Goal: Answer question/provide support: Share knowledge or assist other users

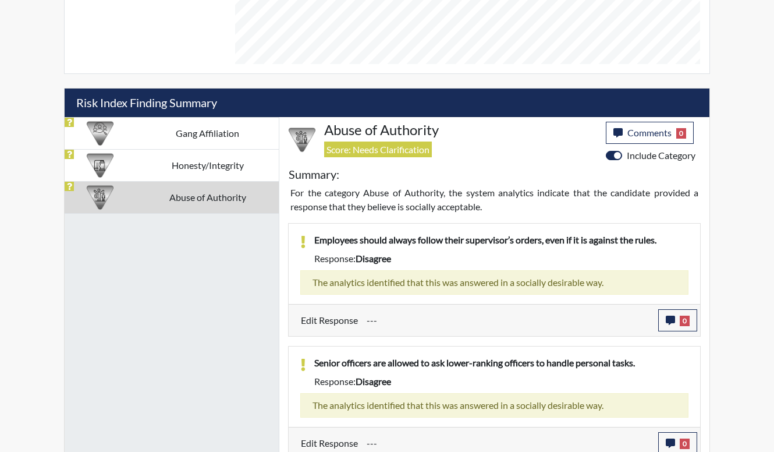
scroll to position [625, 0]
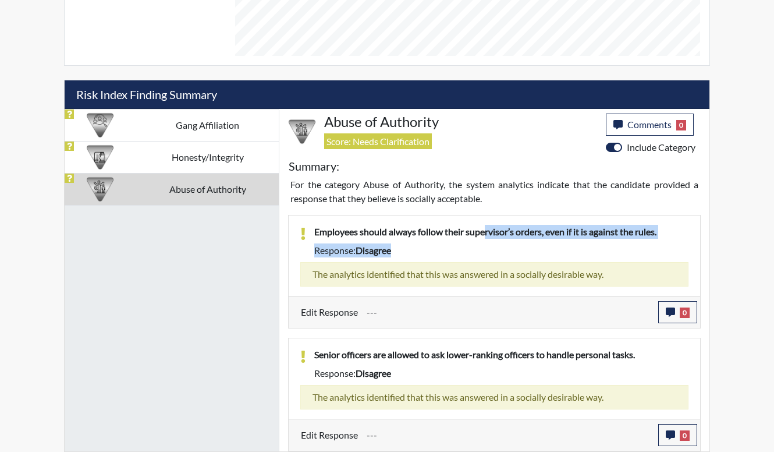
drag, startPoint x: 488, startPoint y: 238, endPoint x: 488, endPoint y: 258, distance: 19.8
click at [488, 258] on div "Employees should always follow their supervisor’s orders, even if it is against…" at bounding box center [502, 243] width 392 height 37
drag, startPoint x: 431, startPoint y: 229, endPoint x: 444, endPoint y: 247, distance: 21.3
click at [444, 247] on div "Employees should always follow their supervisor’s orders, even if it is against…" at bounding box center [502, 243] width 392 height 37
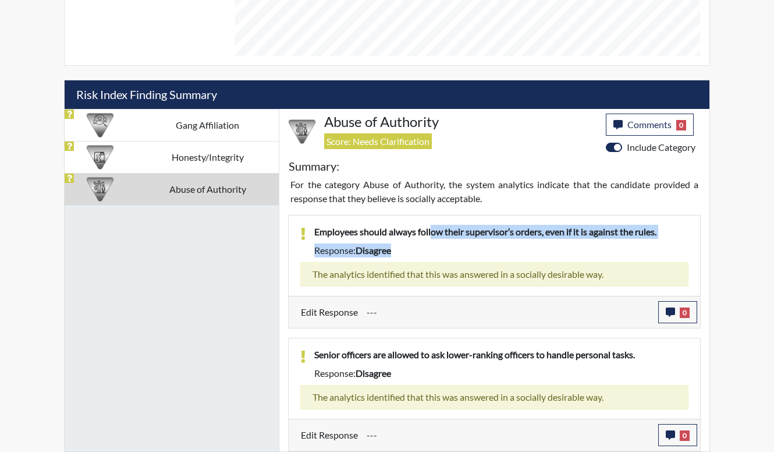
click at [444, 253] on div "Response: disagree" at bounding box center [502, 250] width 392 height 14
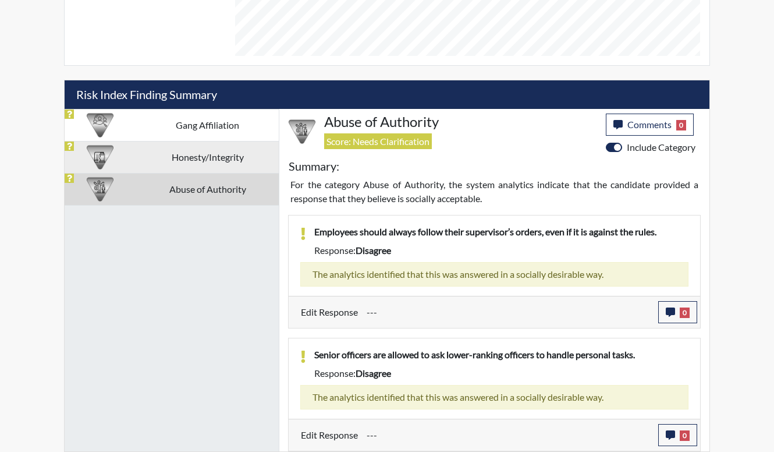
click at [207, 162] on td "Honesty/Integrity" at bounding box center [207, 157] width 143 height 32
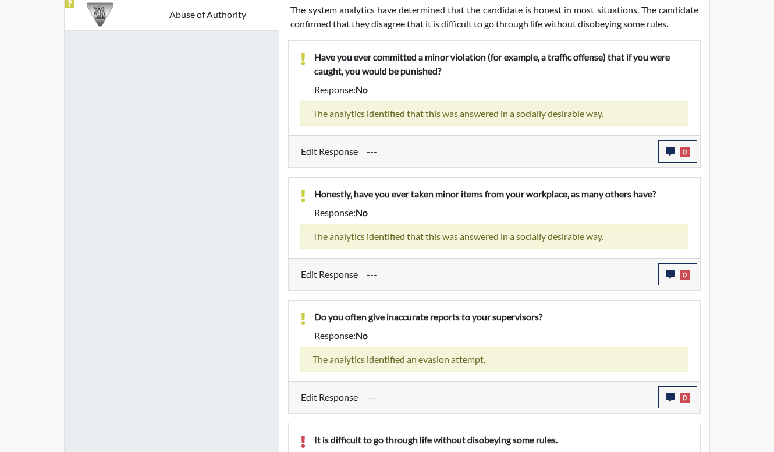
scroll to position [857, 0]
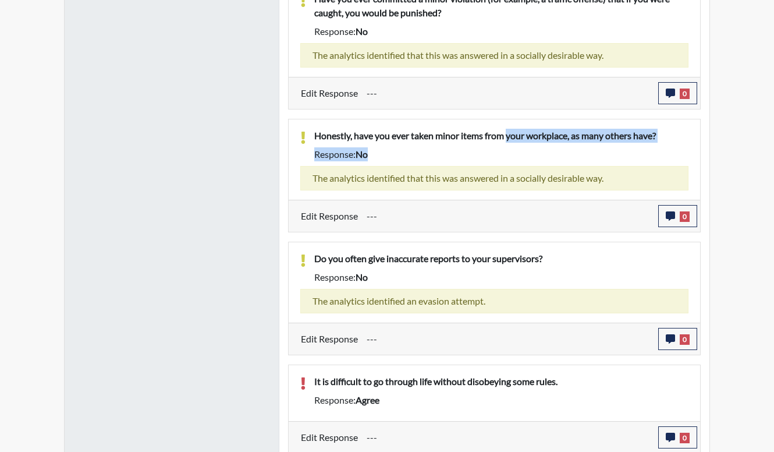
drag, startPoint x: 510, startPoint y: 141, endPoint x: 507, endPoint y: 168, distance: 27.5
click at [507, 168] on div "Honestly, have you ever taken minor items from your workplace, as many others h…" at bounding box center [495, 159] width 412 height 80
drag, startPoint x: 507, startPoint y: 168, endPoint x: 506, endPoint y: 175, distance: 6.5
click at [506, 175] on div "The analytics identified that this was answered in a socially desirable way." at bounding box center [494, 178] width 388 height 24
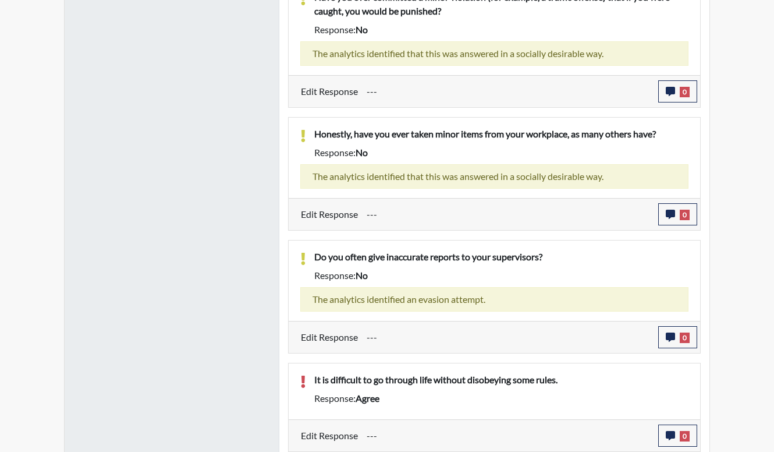
scroll to position [860, 0]
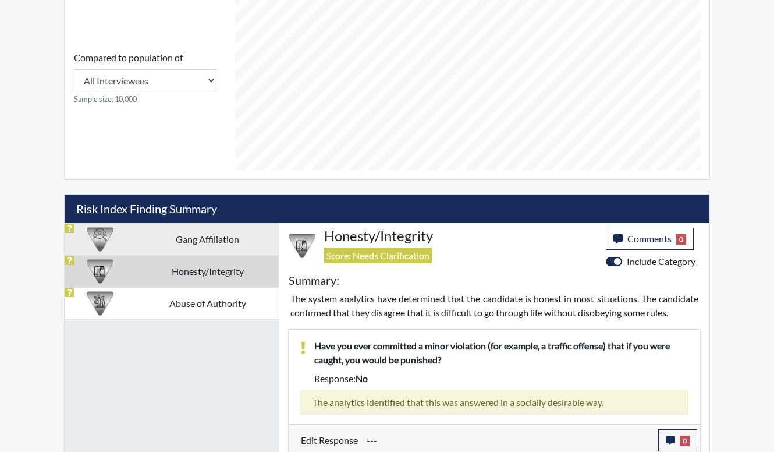
click at [226, 240] on td "Gang Affiliation" at bounding box center [207, 239] width 143 height 32
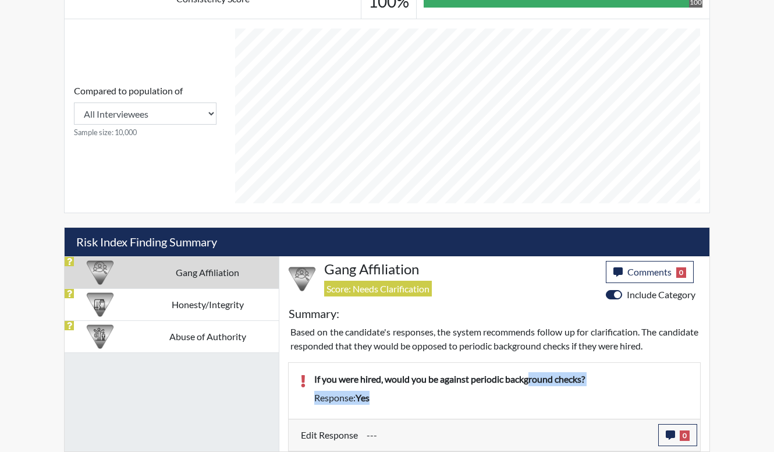
drag, startPoint x: 533, startPoint y: 376, endPoint x: 537, endPoint y: 411, distance: 35.2
click at [537, 411] on div "If you were hired, would you be against periodic background checks? Response: y…" at bounding box center [495, 391] width 412 height 56
click at [536, 412] on div "If you were hired, would you be against periodic background checks? Response: y…" at bounding box center [495, 391] width 412 height 56
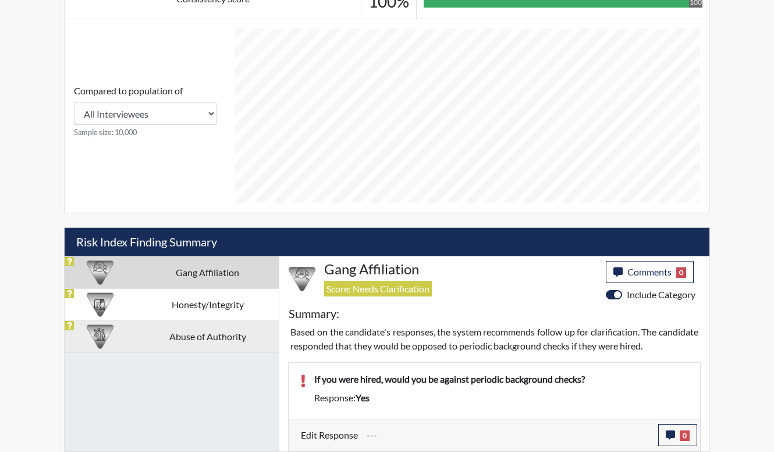
click at [233, 347] on td "Abuse of Authority" at bounding box center [207, 336] width 143 height 32
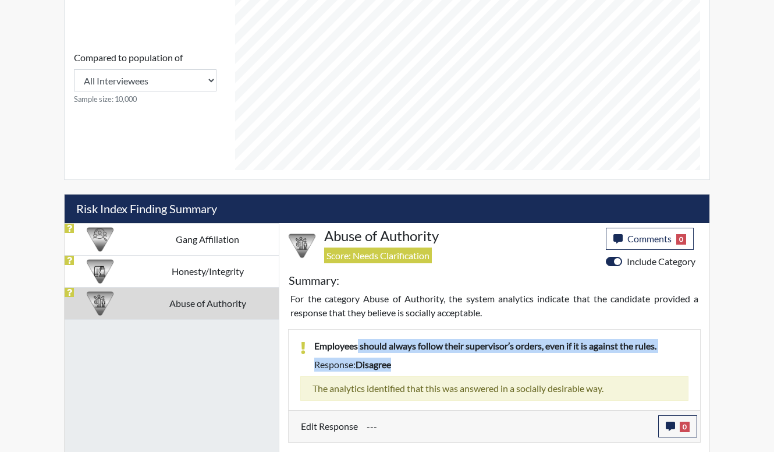
drag, startPoint x: 366, startPoint y: 344, endPoint x: 432, endPoint y: 368, distance: 70.0
click at [432, 368] on div "Employees should always follow their supervisor’s orders, even if it is against…" at bounding box center [502, 357] width 392 height 37
click at [432, 368] on div "Response: disagree" at bounding box center [502, 364] width 392 height 14
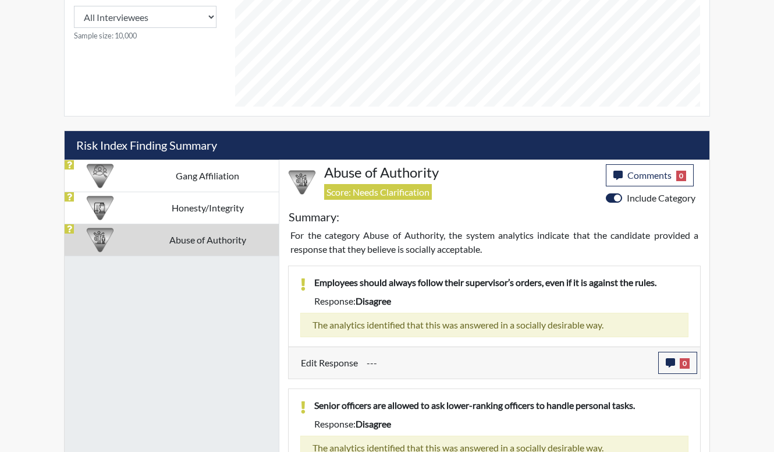
scroll to position [625, 0]
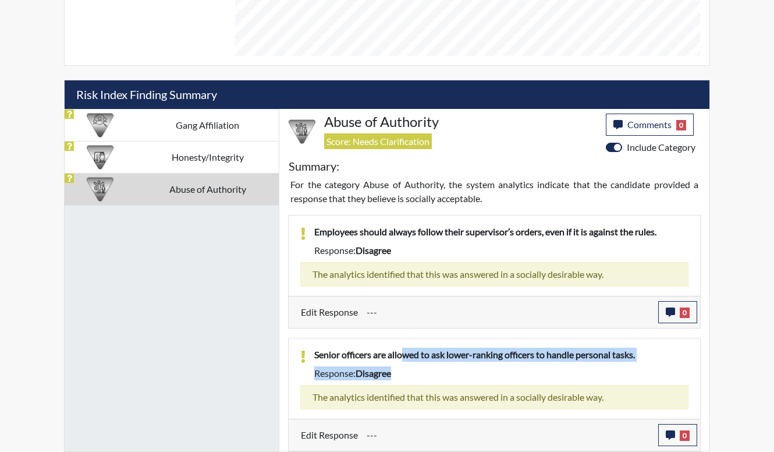
drag, startPoint x: 440, startPoint y: 371, endPoint x: 408, endPoint y: 359, distance: 33.7
click at [408, 359] on div "Senior officers are allowed to ask lower-ranking officers to handle personal ta…" at bounding box center [502, 366] width 392 height 37
drag, startPoint x: 408, startPoint y: 359, endPoint x: 410, endPoint y: 366, distance: 6.6
click at [410, 366] on div "Response: disagree" at bounding box center [502, 373] width 392 height 14
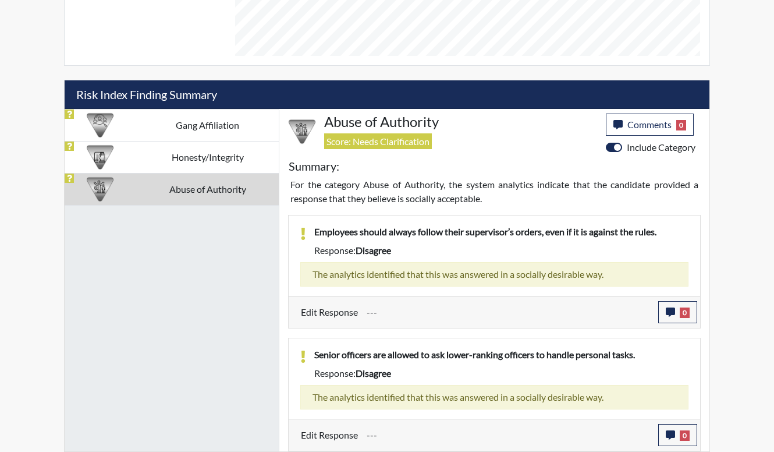
click at [249, 299] on div "Gang Affiliation Honesty/Integrity Abuse of Authority" at bounding box center [172, 280] width 215 height 342
click at [162, 236] on div "Gang Affiliation Honesty/Integrity Abuse of Authority" at bounding box center [172, 280] width 215 height 342
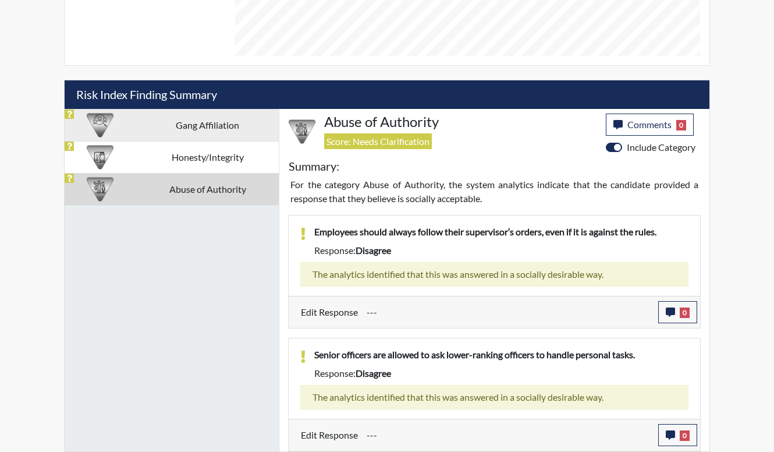
click at [210, 127] on td "Gang Affiliation" at bounding box center [207, 125] width 143 height 32
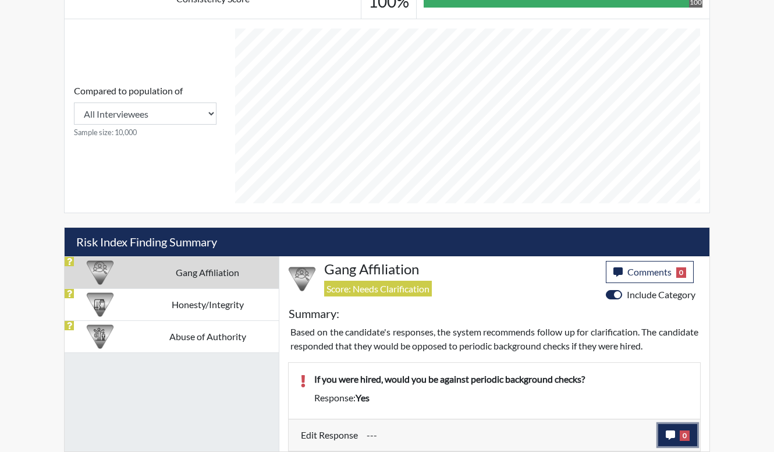
click at [689, 435] on span "0" at bounding box center [685, 435] width 10 height 10
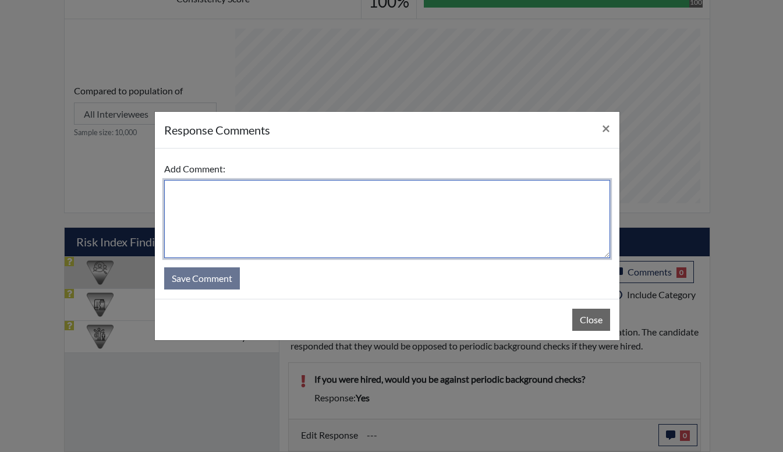
click at [516, 196] on textarea at bounding box center [387, 219] width 446 height 78
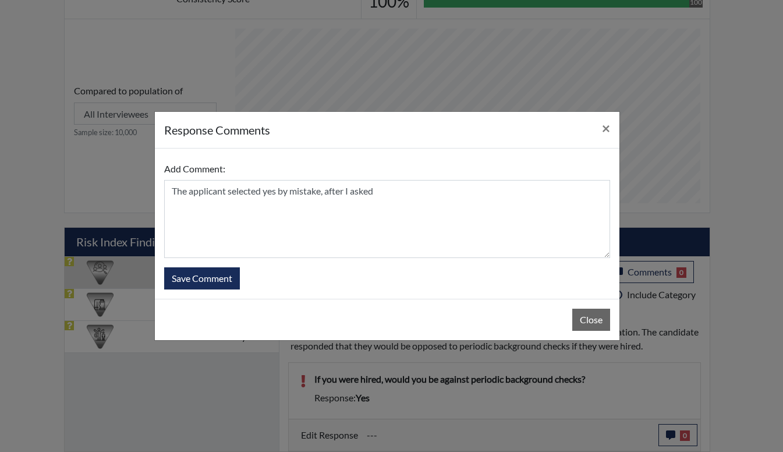
click at [440, 138] on div "response Comments ×" at bounding box center [387, 130] width 465 height 37
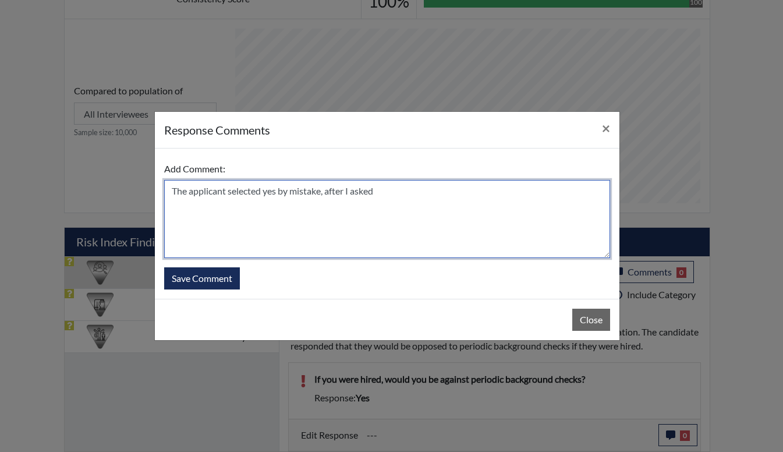
click at [455, 208] on textarea "The applicant selected yes by mistake, after I asked" at bounding box center [387, 219] width 446 height 78
type textarea "The applicant selected yes by mistake, when asked again, he stated that he woul…"
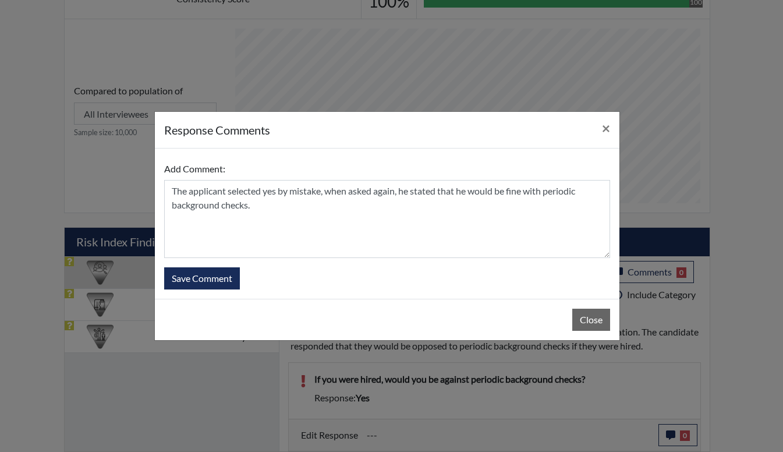
click at [224, 292] on div "Add Comment: The applicant selected yes by mistake, when asked again, he stated…" at bounding box center [387, 223] width 465 height 150
click at [223, 284] on button "Save Comment" at bounding box center [202, 278] width 76 height 22
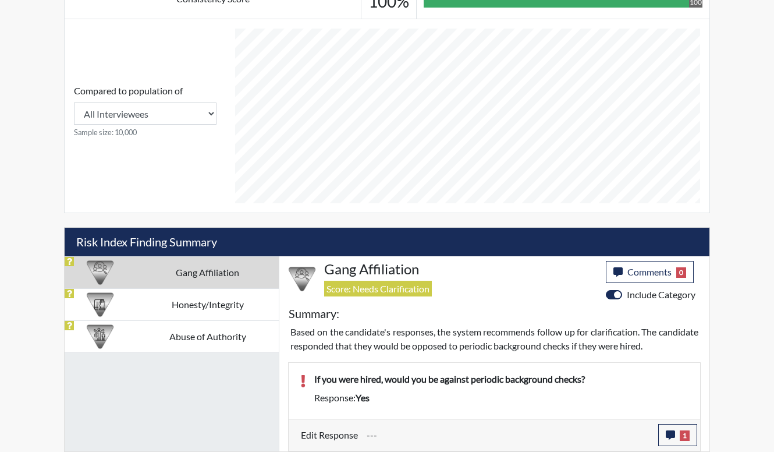
scroll to position [193, 484]
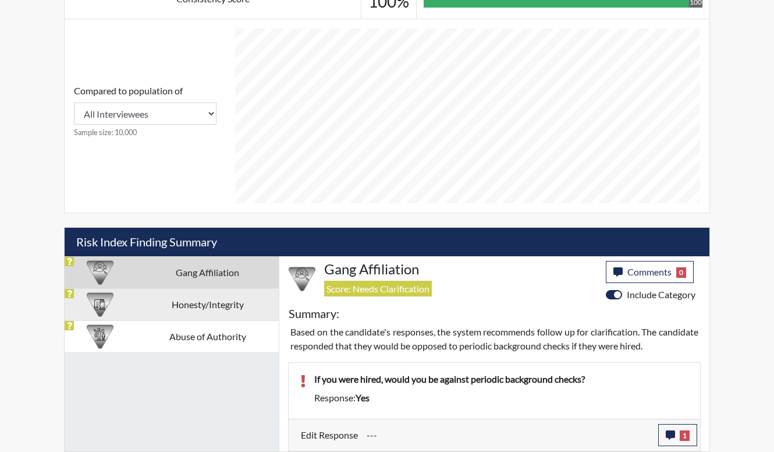
click at [250, 309] on td "Honesty/Integrity" at bounding box center [207, 304] width 143 height 32
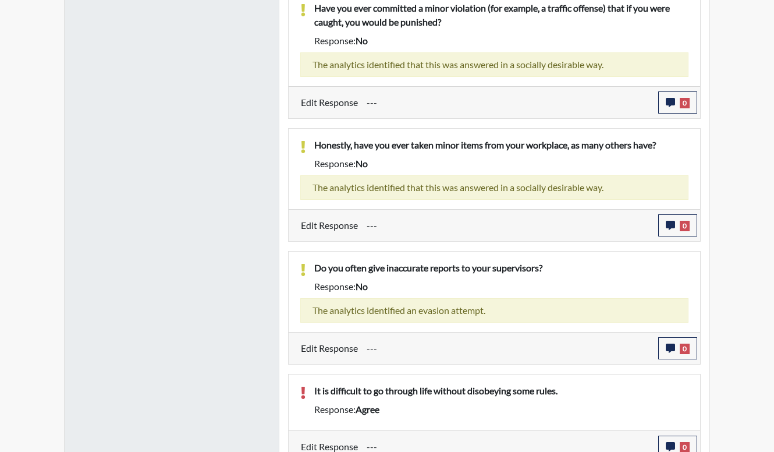
scroll to position [860, 0]
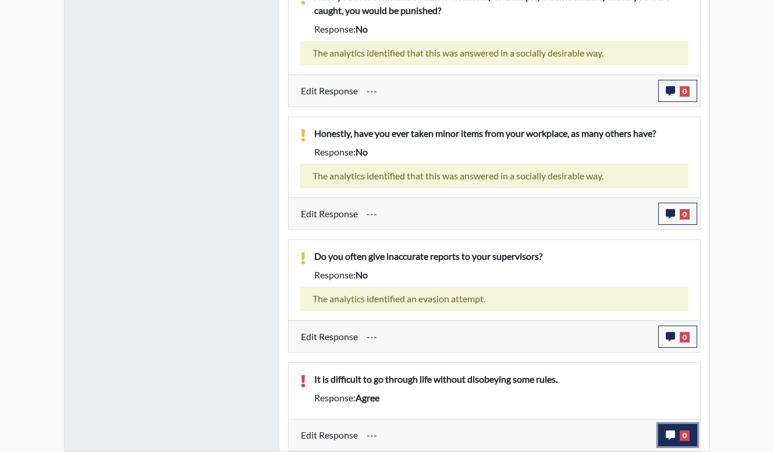
click at [685, 431] on span "0" at bounding box center [685, 435] width 10 height 10
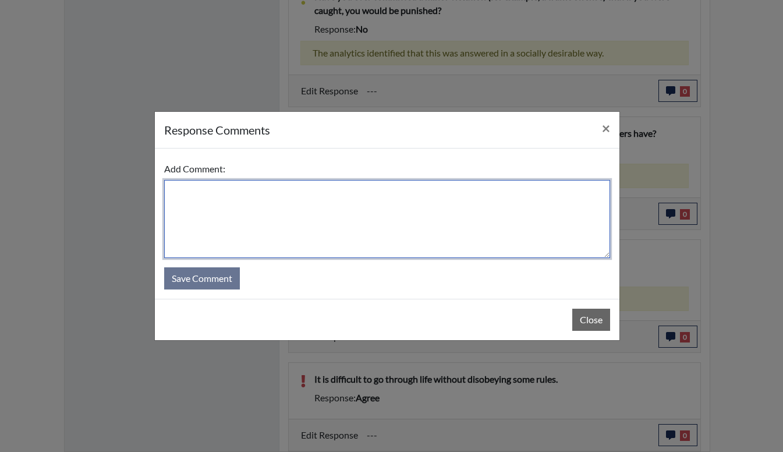
click at [423, 233] on textarea at bounding box center [387, 219] width 446 height 78
type textarea ";"
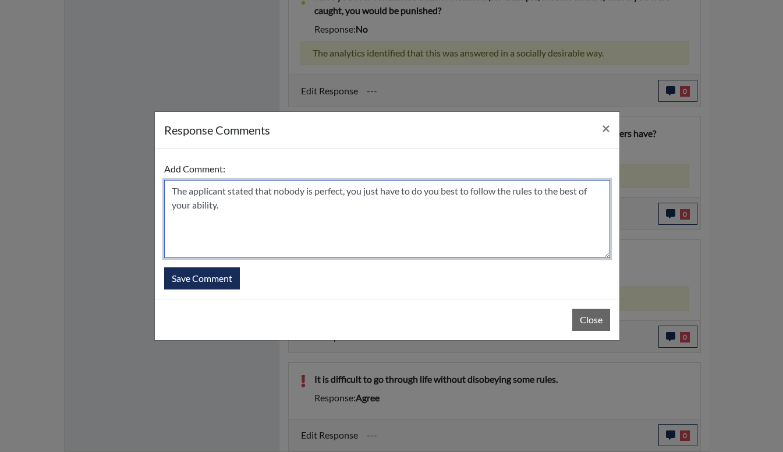
click at [402, 195] on textarea "The applicant stated that nobody is perfect, you just have to do you best to fo…" at bounding box center [387, 219] width 446 height 78
type textarea "The applicant stated that nobody is perfect, you just have to do your best to f…"
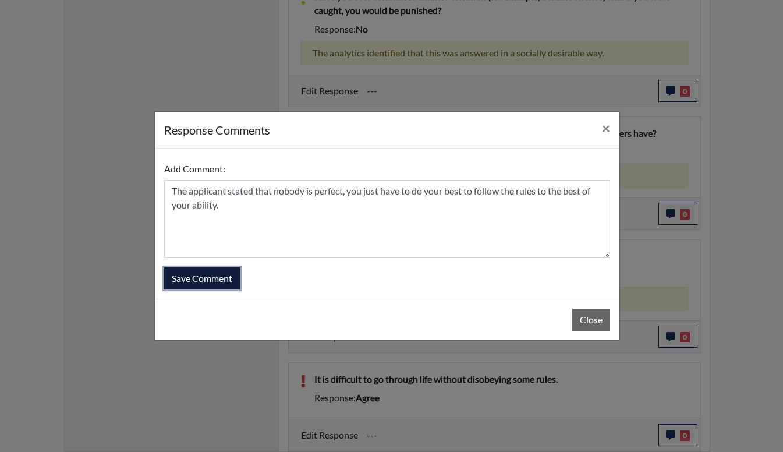
click at [219, 272] on button "Save Comment" at bounding box center [202, 278] width 76 height 22
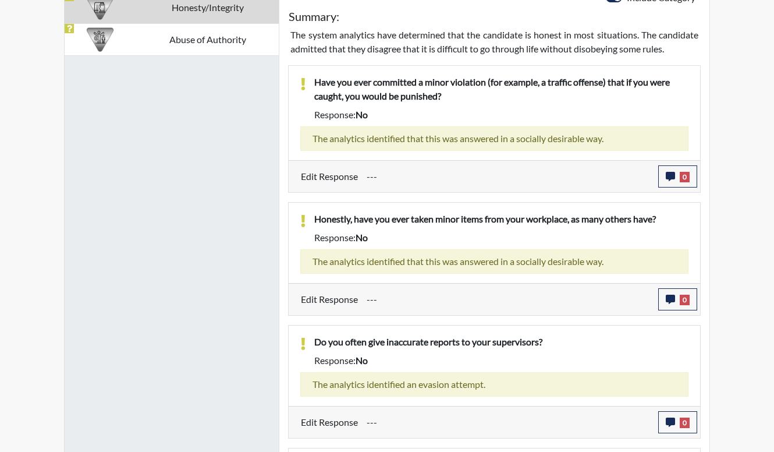
scroll to position [685, 0]
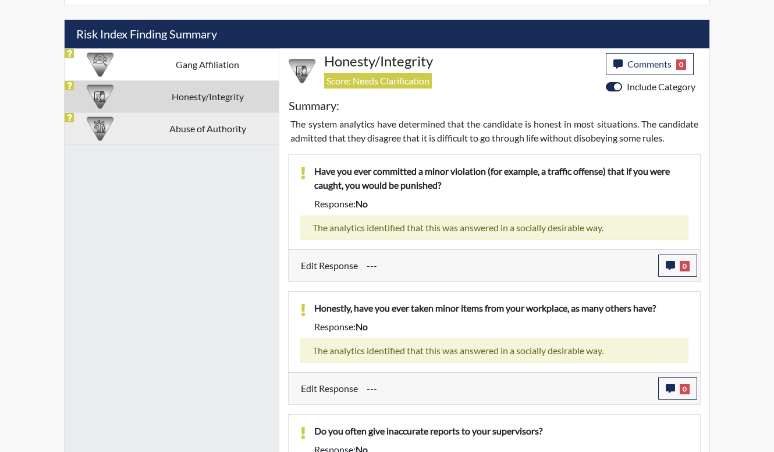
click at [211, 139] on td "Abuse of Authority" at bounding box center [207, 128] width 143 height 32
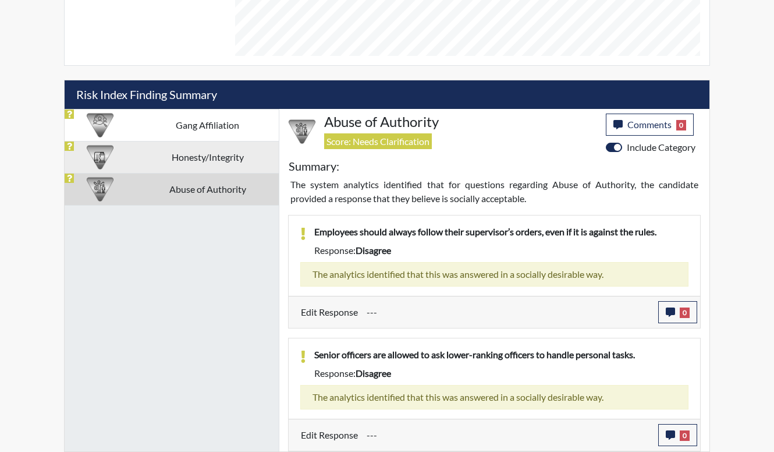
click at [211, 153] on td "Honesty/Integrity" at bounding box center [207, 157] width 143 height 32
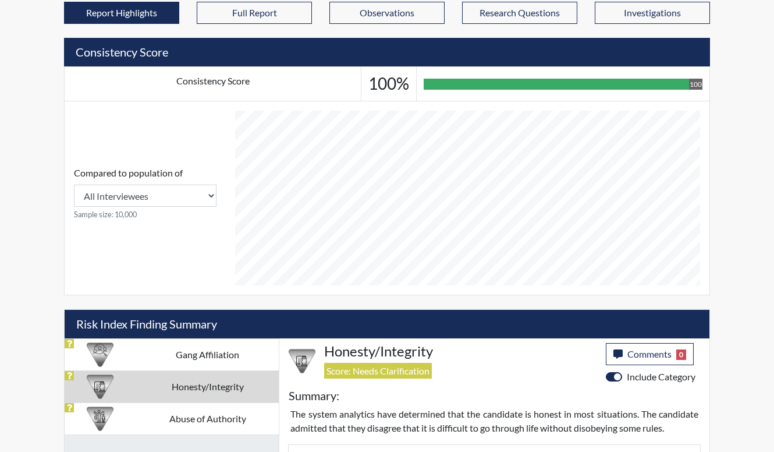
scroll to position [394, 0]
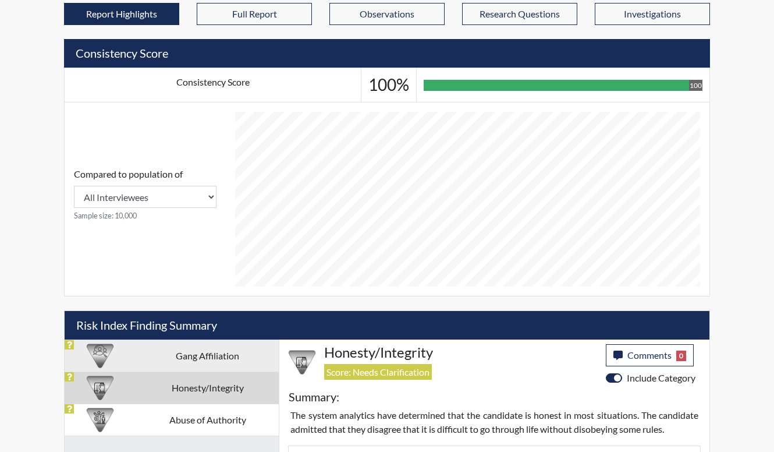
click at [203, 366] on td "Gang Affiliation" at bounding box center [207, 355] width 143 height 32
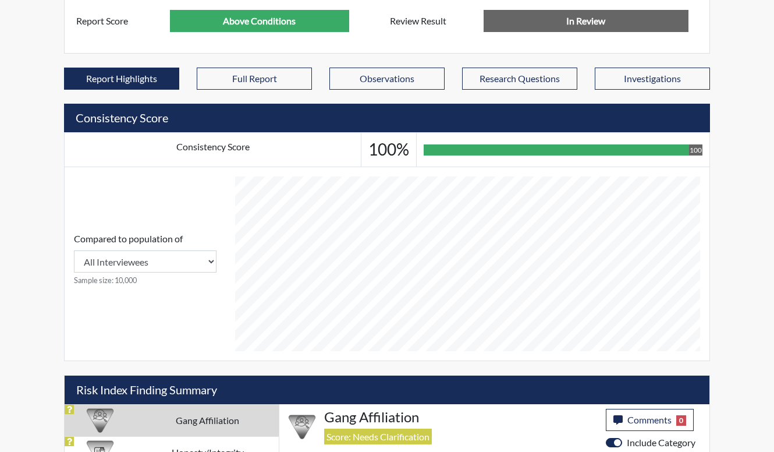
scroll to position [244, 0]
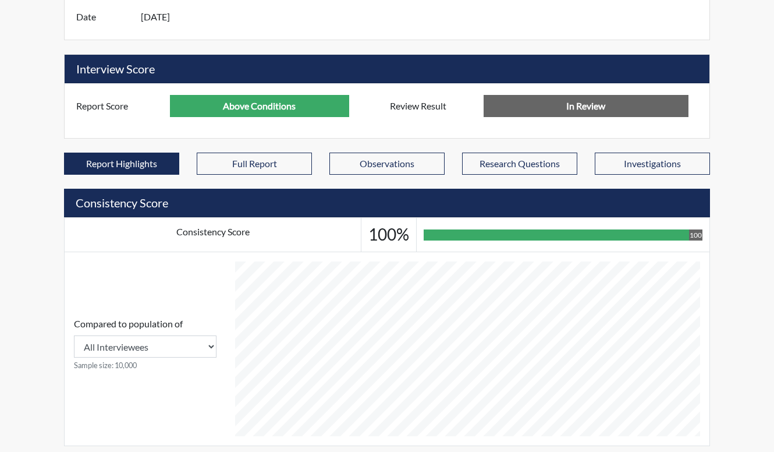
click at [25, 123] on div "Reports Create Help Center × Verensics Best Practices How to successfully use t…" at bounding box center [387, 220] width 774 height 929
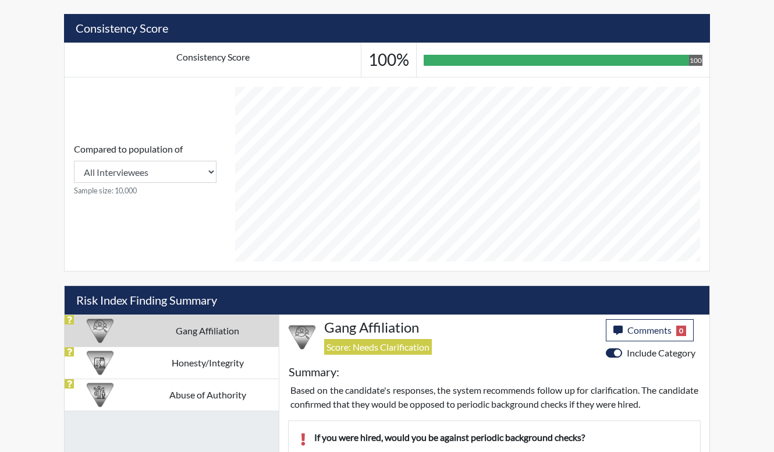
scroll to position [477, 0]
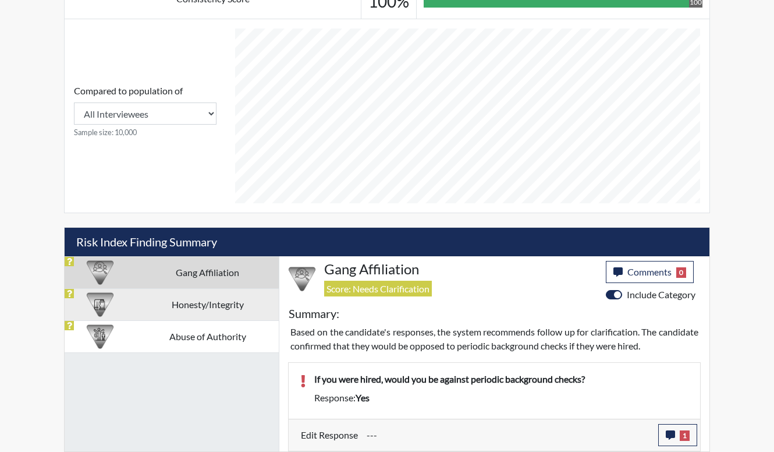
click at [227, 316] on td "Honesty/Integrity" at bounding box center [207, 304] width 143 height 32
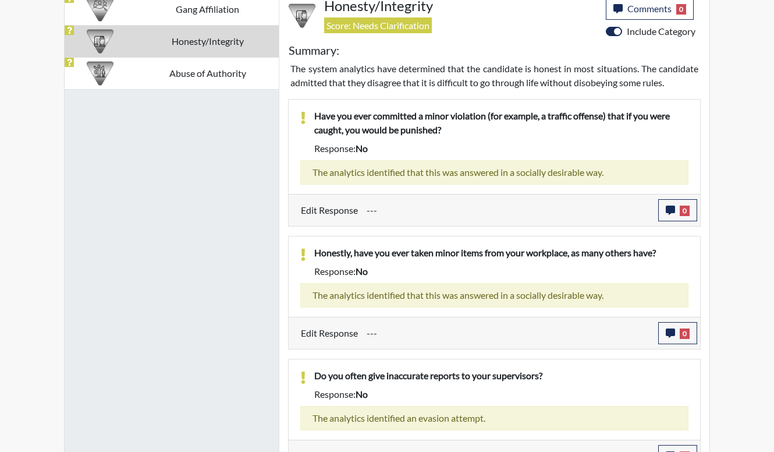
scroll to position [768, 0]
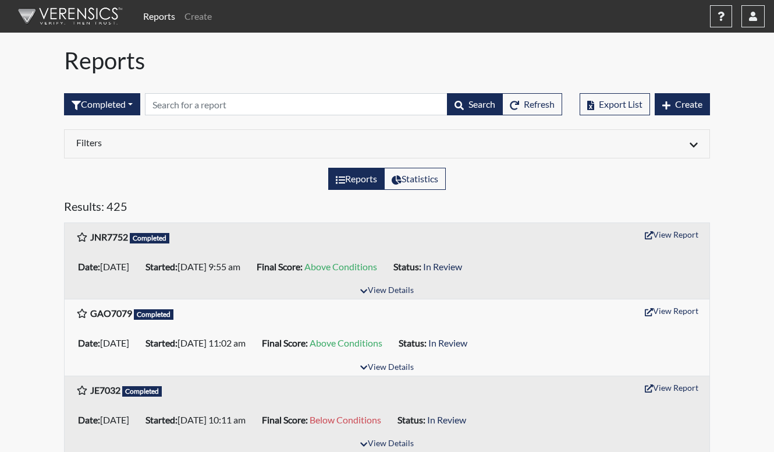
click at [243, 182] on div "Reports Statistics" at bounding box center [387, 183] width 664 height 31
